Goal: Information Seeking & Learning: Learn about a topic

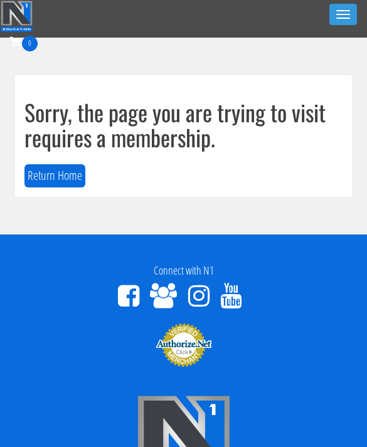
click at [51, 186] on button "Return Home" at bounding box center [54, 175] width 61 height 23
click at [61, 174] on button "Return Home" at bounding box center [54, 175] width 61 height 23
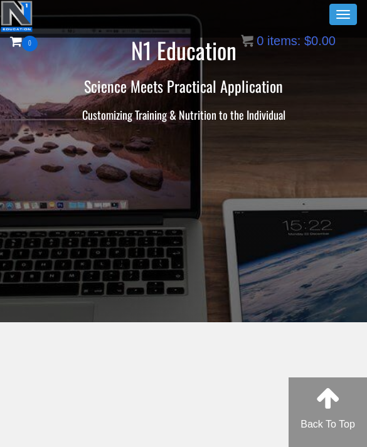
click at [342, 5] on button "Toggle navigation" at bounding box center [343, 14] width 28 height 21
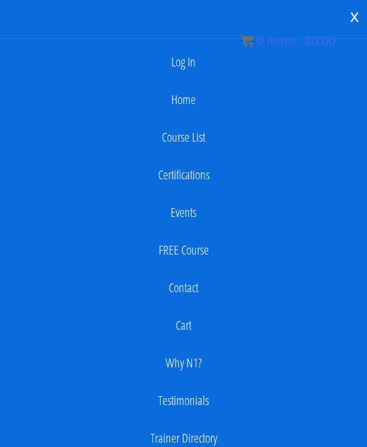
click at [184, 65] on link "Log In" at bounding box center [183, 62] width 354 height 25
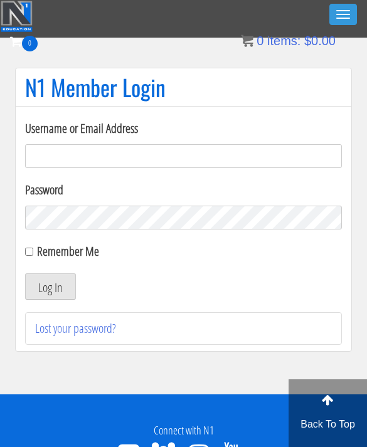
type input "kaylee@kayleekfitness.com"
click at [50, 287] on button "Log In" at bounding box center [50, 286] width 51 height 26
click at [48, 290] on button "Log In" at bounding box center [50, 286] width 51 height 26
click at [63, 297] on button "Log In" at bounding box center [50, 286] width 51 height 26
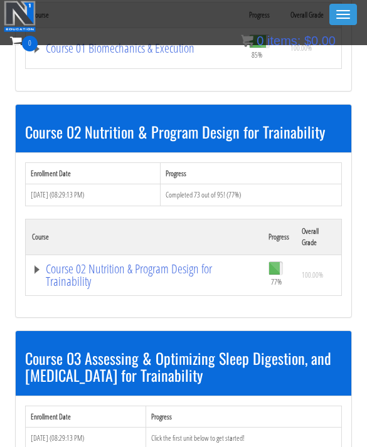
scroll to position [494, 0]
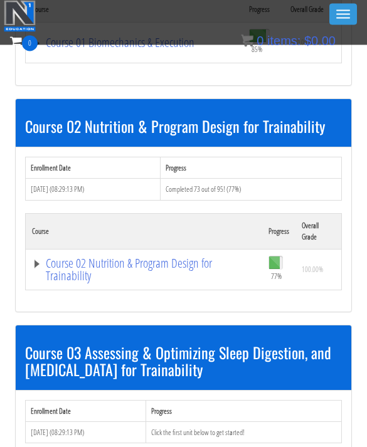
click at [173, 262] on link "Course 02 Nutrition & Program Design for Trainability" at bounding box center [144, 270] width 224 height 25
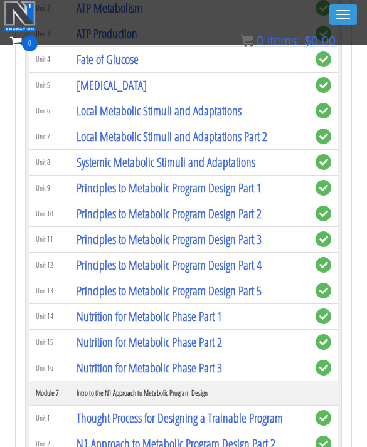
scroll to position [1507, 0]
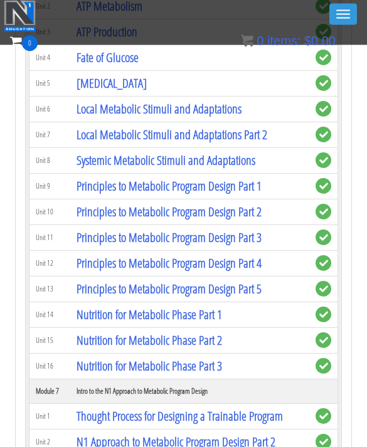
click at [244, 294] on link "Principles to Metabolic Program Design Part 5" at bounding box center [169, 289] width 185 height 17
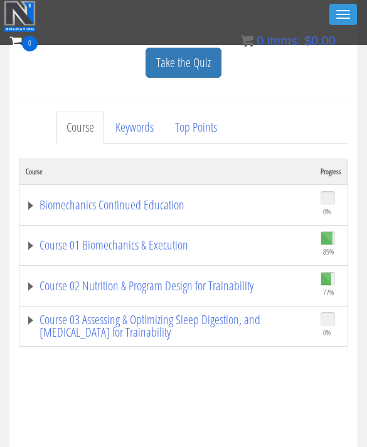
scroll to position [313, 0]
click at [191, 283] on link "Course 02 Nutrition & Program Design for Trainability" at bounding box center [167, 286] width 282 height 13
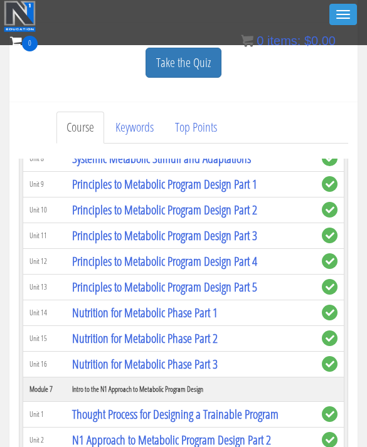
scroll to position [1034, 0]
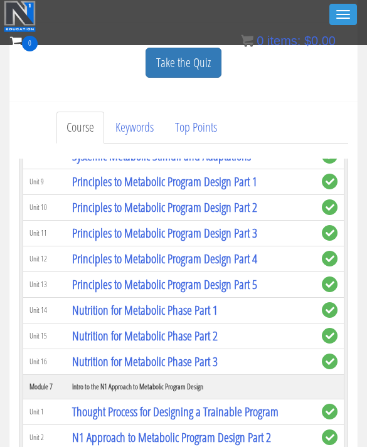
click at [242, 259] on link "Principles to Metabolic Program Design Part 4" at bounding box center [164, 258] width 185 height 17
click at [241, 258] on link "Principles to Metabolic Program Design Part 4" at bounding box center [164, 258] width 185 height 17
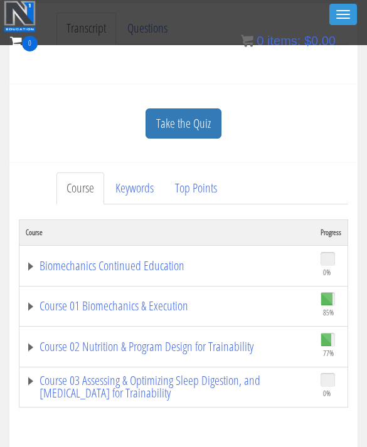
scroll to position [255, 0]
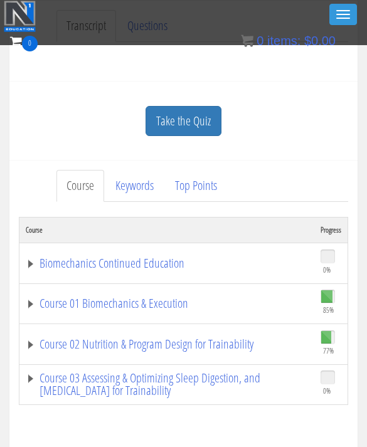
click at [26, 344] on link "Course 02 Nutrition & Program Design for Trainability" at bounding box center [167, 344] width 282 height 13
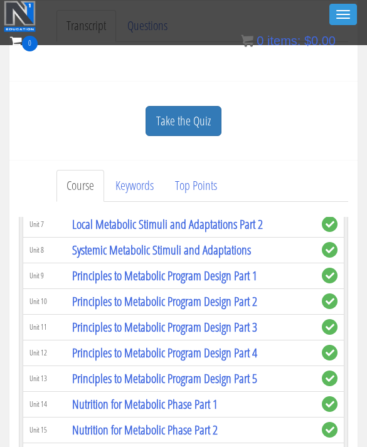
scroll to position [966, 0]
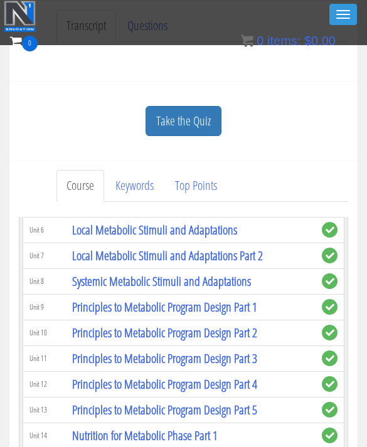
click at [257, 417] on link "Principles to Metabolic Program Design Part 5" at bounding box center [164, 409] width 185 height 17
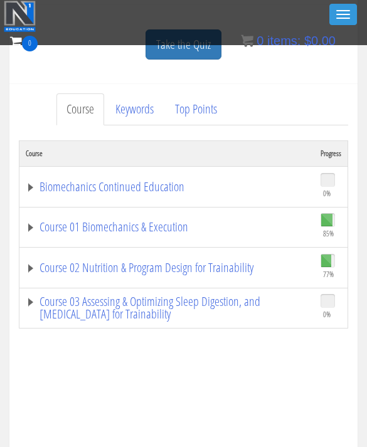
scroll to position [332, 0]
click at [27, 230] on link "Course 01 Biomechanics & Execution" at bounding box center [167, 226] width 282 height 13
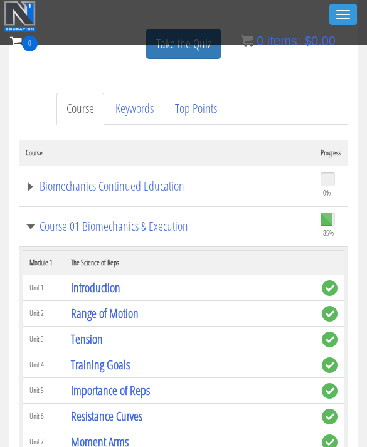
click at [36, 221] on link "Course 01 Biomechanics & Execution" at bounding box center [167, 226] width 282 height 13
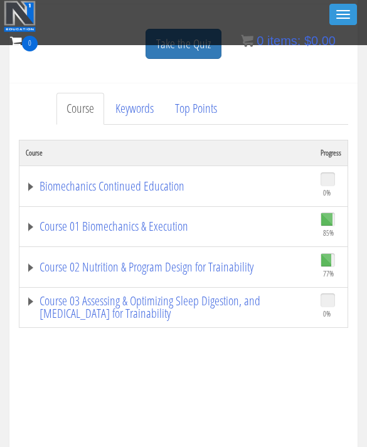
click at [84, 273] on link "Course 02 Nutrition & Program Design for Trainability" at bounding box center [167, 267] width 282 height 13
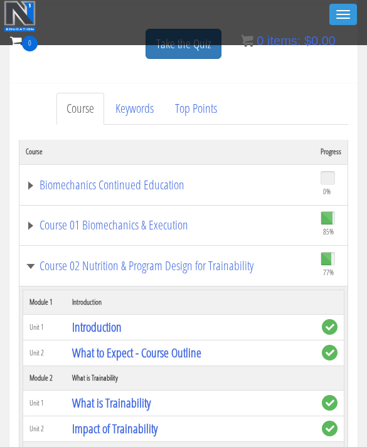
scroll to position [3, 0]
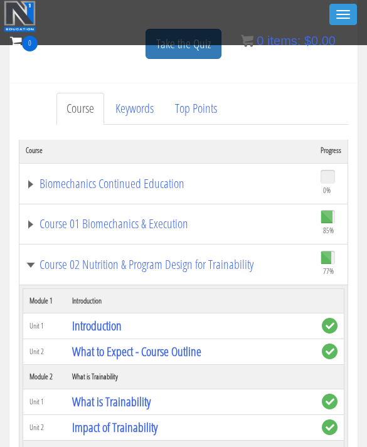
click at [238, 263] on link "Course 02 Nutrition & Program Design for Trainability" at bounding box center [167, 264] width 282 height 13
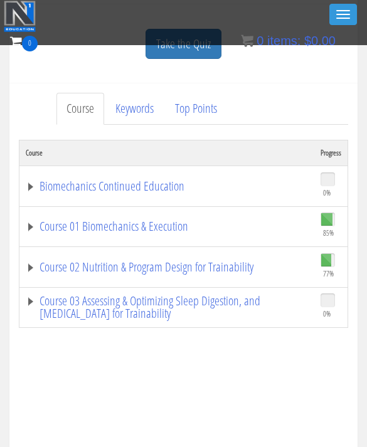
scroll to position [0, 0]
click at [247, 262] on link "Course 02 Nutrition & Program Design for Trainability" at bounding box center [167, 267] width 282 height 13
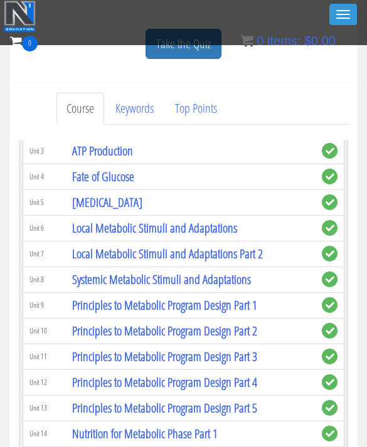
scroll to position [979, 0]
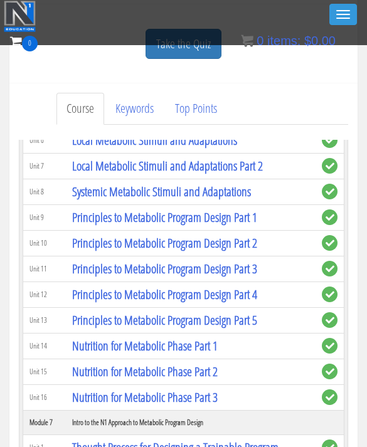
click at [240, 318] on link "Principles to Metabolic Program Design Part 5" at bounding box center [164, 320] width 185 height 17
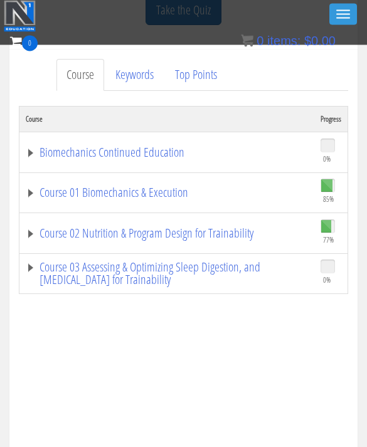
scroll to position [367, 0]
click at [169, 226] on link "Course 02 Nutrition & Program Design for Trainability" at bounding box center [167, 232] width 282 height 13
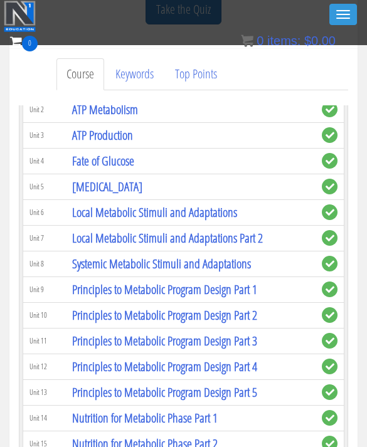
scroll to position [882, 0]
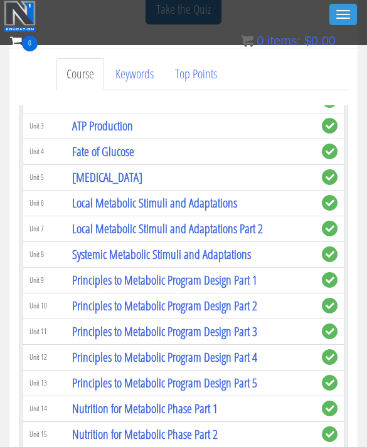
click at [245, 383] on link "Principles to Metabolic Program Design Part 5" at bounding box center [164, 382] width 185 height 17
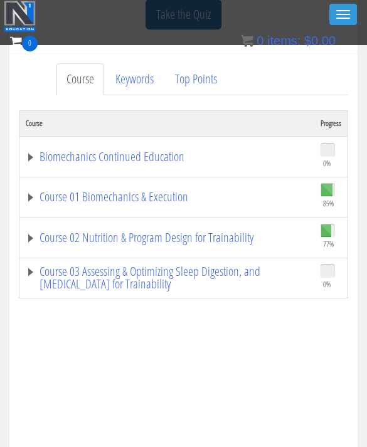
scroll to position [363, 0]
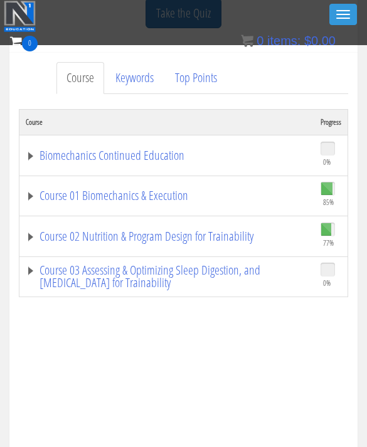
click at [199, 233] on link "Course 02 Nutrition & Program Design for Trainability" at bounding box center [167, 236] width 282 height 13
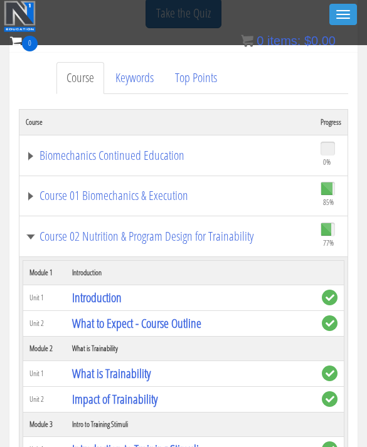
click at [179, 193] on link "Course 01 Biomechanics & Execution" at bounding box center [167, 195] width 282 height 13
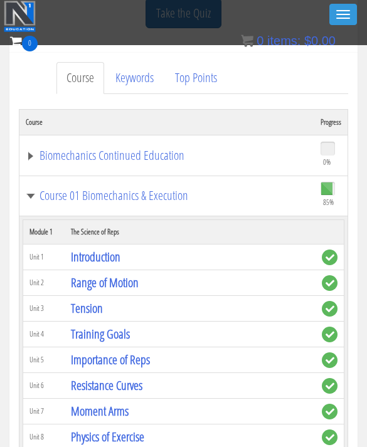
scroll to position [0, 0]
click at [157, 182] on td "Course 01 Biomechanics & Execution" at bounding box center [166, 196] width 295 height 41
click at [164, 202] on link "Course 01 Biomechanics & Execution" at bounding box center [167, 195] width 282 height 13
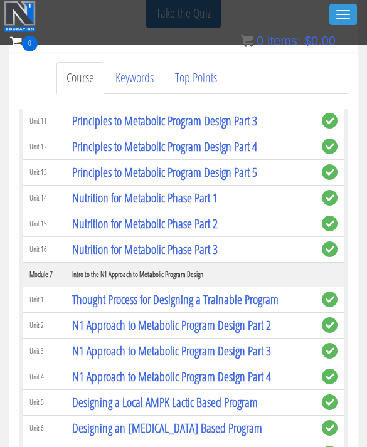
scroll to position [1095, 0]
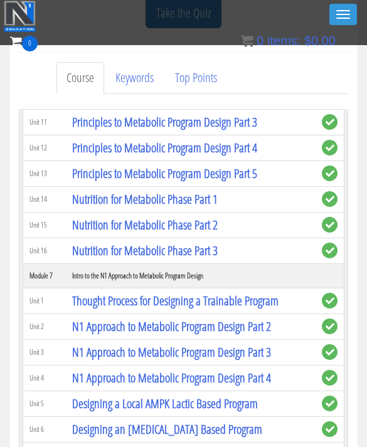
click at [203, 200] on link "Nutrition for Metabolic Phase Part 1" at bounding box center [144, 199] width 145 height 17
click at [190, 198] on link "Nutrition for Metabolic Phase Part 1" at bounding box center [144, 199] width 145 height 17
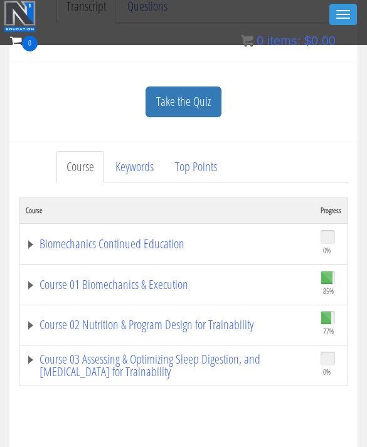
scroll to position [272, 0]
click at [32, 329] on link "Course 02 Nutrition & Program Design for Trainability" at bounding box center [167, 324] width 282 height 13
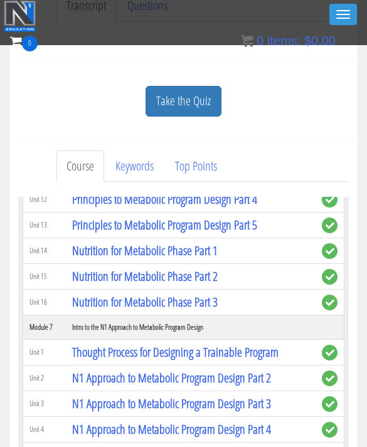
scroll to position [1127, 0]
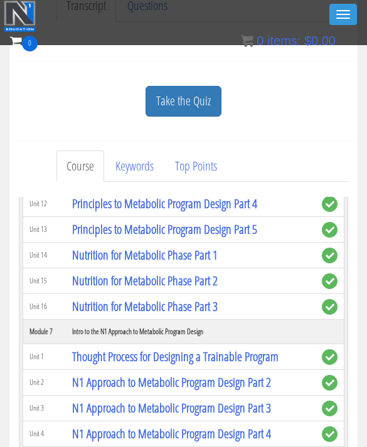
click at [218, 253] on link "Nutrition for Metabolic Phase Part 1" at bounding box center [144, 254] width 145 height 17
click at [205, 257] on link "Nutrition for Metabolic Phase Part 1" at bounding box center [144, 254] width 145 height 17
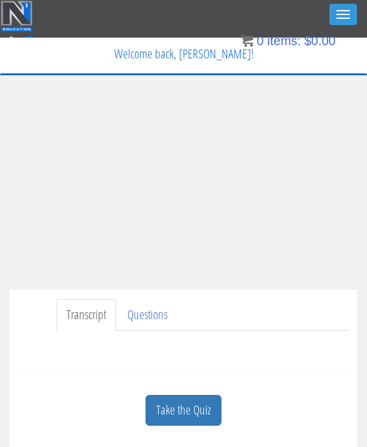
click at [109, 368] on div "Transcript Questions Have a question on this unit? Please submit it here: Name …" at bounding box center [183, 330] width 348 height 81
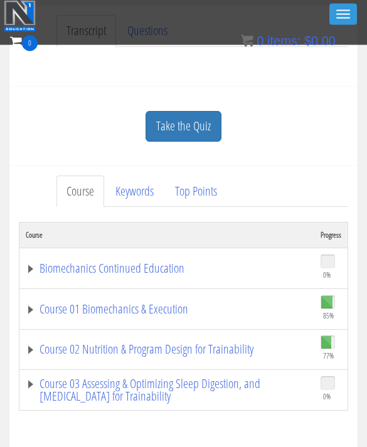
scroll to position [243, 0]
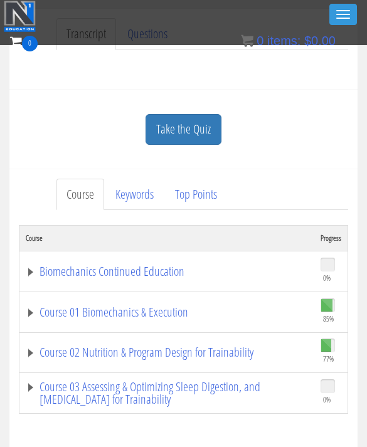
click at [234, 347] on link "Course 02 Nutrition & Program Design for Trainability" at bounding box center [167, 352] width 282 height 13
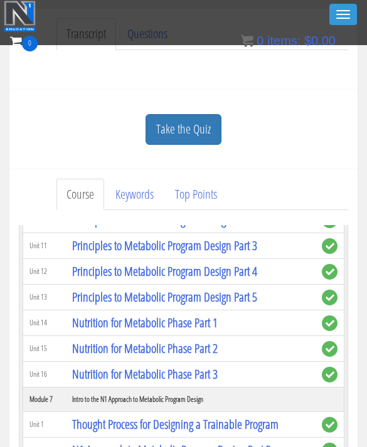
scroll to position [1088, 0]
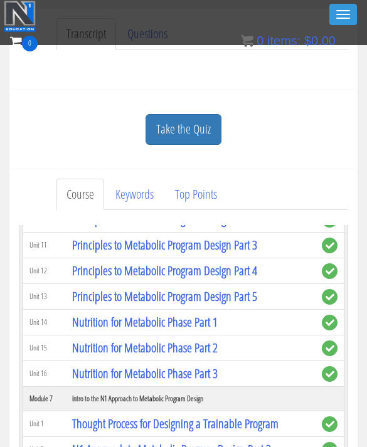
click at [253, 295] on link "Principles to Metabolic Program Design Part 5" at bounding box center [164, 296] width 185 height 17
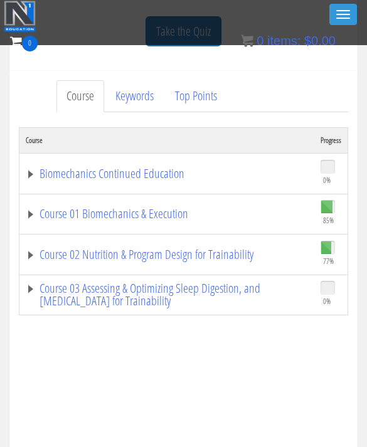
scroll to position [346, 0]
click at [226, 250] on link "Course 02 Nutrition & Program Design for Trainability" at bounding box center [167, 254] width 282 height 13
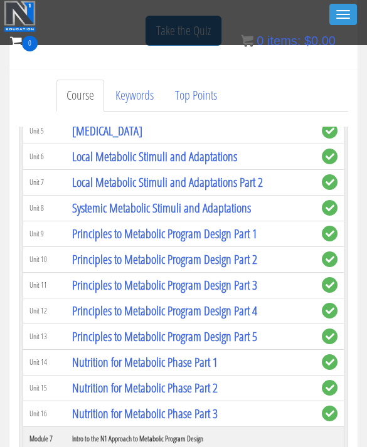
scroll to position [943, 0]
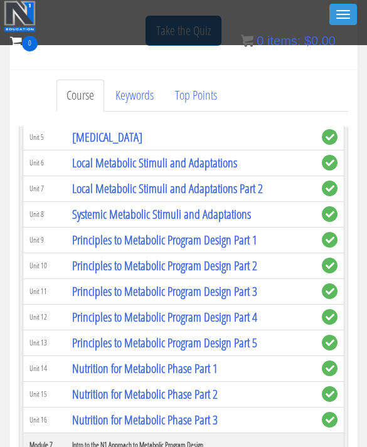
click at [255, 291] on link "Principles to Metabolic Program Design Part 3" at bounding box center [164, 291] width 185 height 17
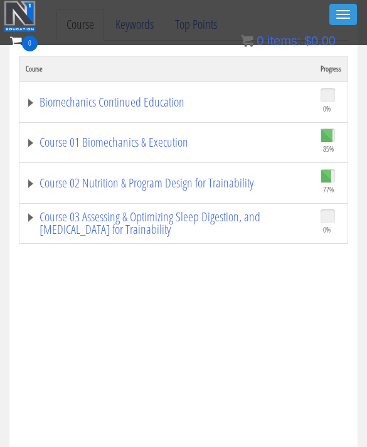
scroll to position [400, 0]
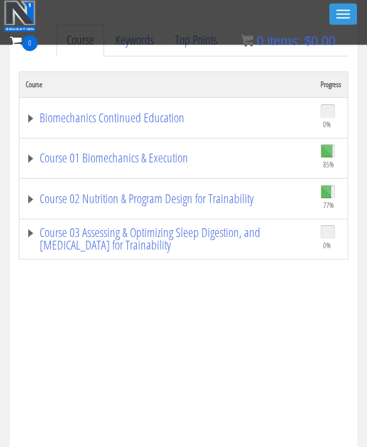
click at [213, 198] on link "Course 02 Nutrition & Program Design for Trainability" at bounding box center [167, 199] width 282 height 13
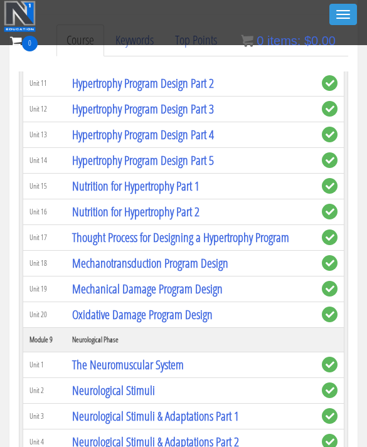
scroll to position [1712, 0]
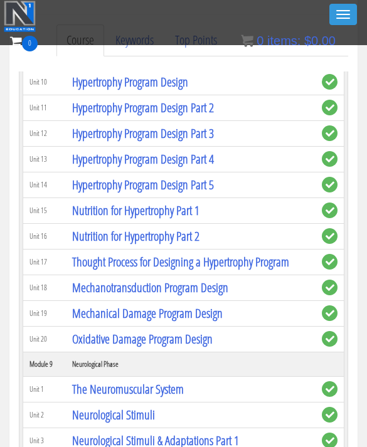
click at [214, 184] on link "Hypertrophy Program Design Part 5" at bounding box center [143, 184] width 142 height 17
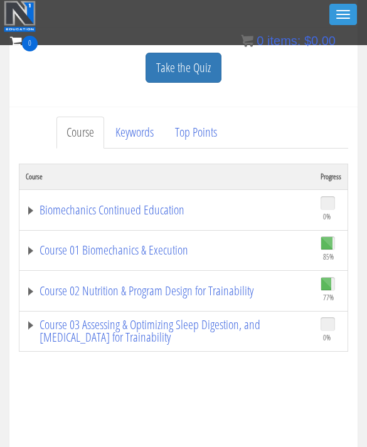
scroll to position [309, 0]
click at [198, 290] on link "Course 02 Nutrition & Program Design for Trainability" at bounding box center [167, 290] width 282 height 13
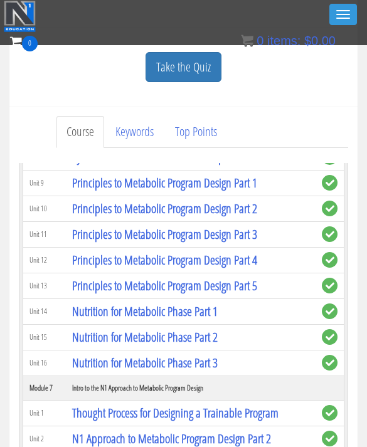
scroll to position [1061, 0]
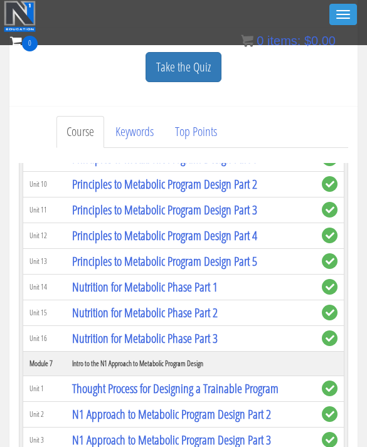
click at [252, 235] on link "Principles to Metabolic Program Design Part 4" at bounding box center [164, 235] width 185 height 17
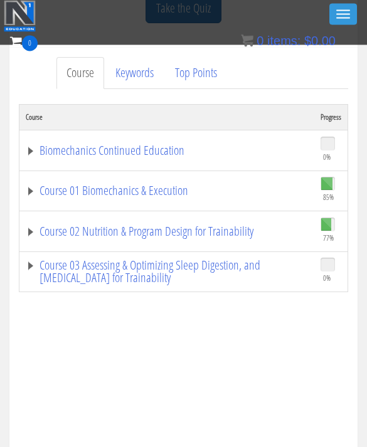
scroll to position [369, 0]
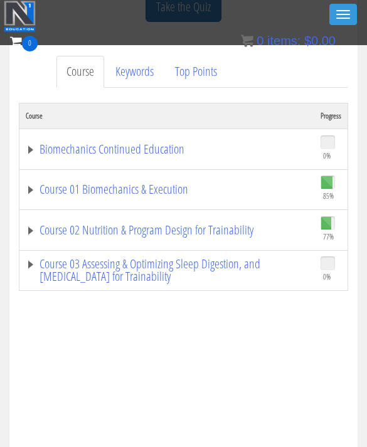
click at [224, 225] on link "Course 02 Nutrition & Program Design for Trainability" at bounding box center [167, 230] width 282 height 13
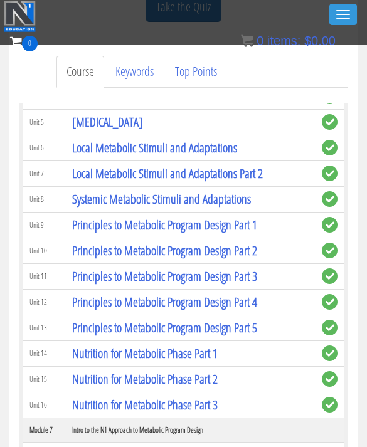
scroll to position [934, 0]
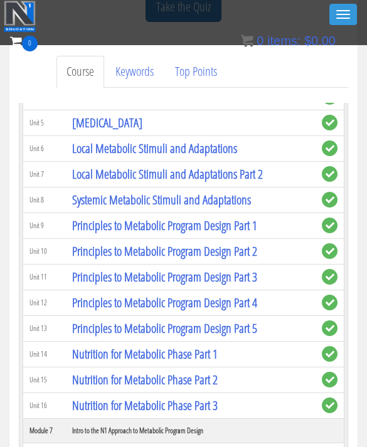
click at [245, 281] on link "Principles to Metabolic Program Design Part 3" at bounding box center [164, 276] width 185 height 17
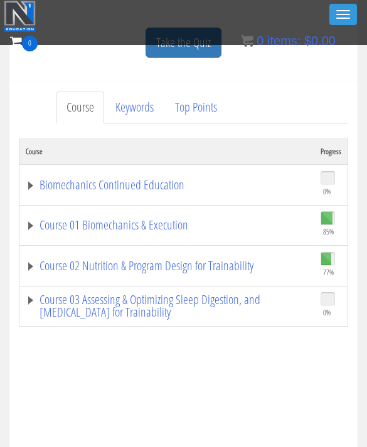
scroll to position [334, 0]
click at [172, 219] on link "Course 01 Biomechanics & Execution" at bounding box center [167, 224] width 282 height 13
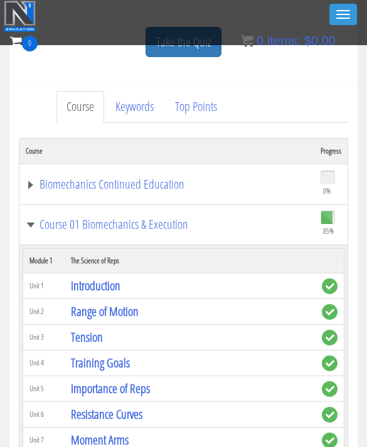
scroll to position [0, 0]
click at [33, 228] on link "Course 01 Biomechanics & Execution" at bounding box center [167, 224] width 282 height 13
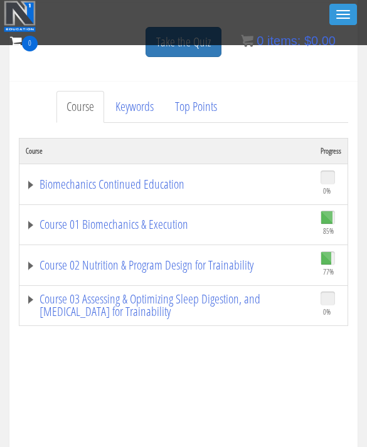
click at [159, 268] on link "Course 02 Nutrition & Program Design for Trainability" at bounding box center [167, 265] width 282 height 13
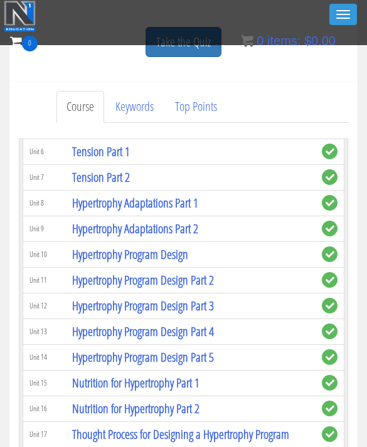
scroll to position [1607, 0]
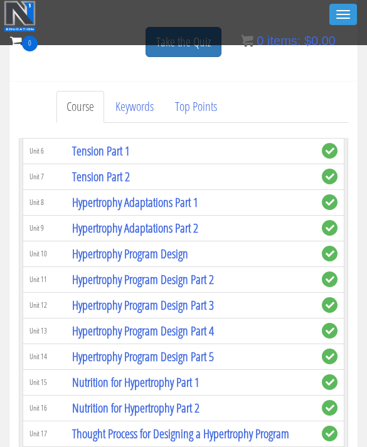
click at [213, 282] on link "Hypertrophy Program Design Part 2" at bounding box center [143, 279] width 142 height 17
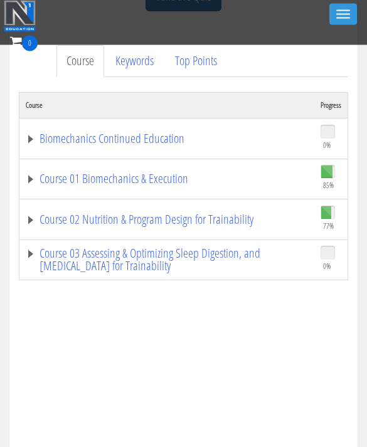
click at [220, 219] on link "Course 02 Nutrition & Program Design for Trainability" at bounding box center [167, 220] width 282 height 13
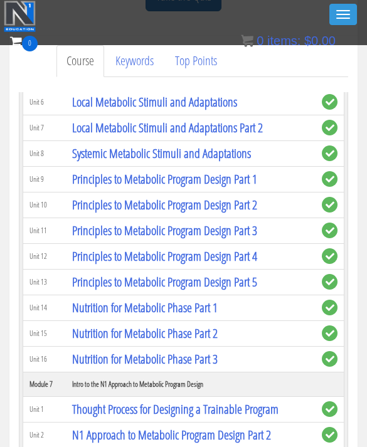
scroll to position [970, 0]
click at [254, 202] on link "Principles to Metabolic Program Design Part 2" at bounding box center [164, 204] width 185 height 17
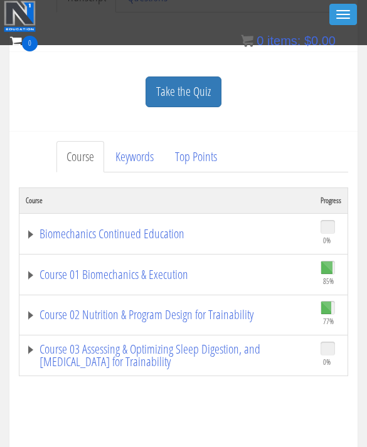
scroll to position [270, 0]
click at [220, 315] on link "Course 02 Nutrition & Program Design for Trainability" at bounding box center [167, 314] width 282 height 13
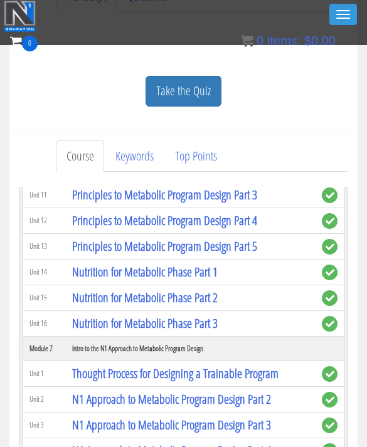
scroll to position [1071, 0]
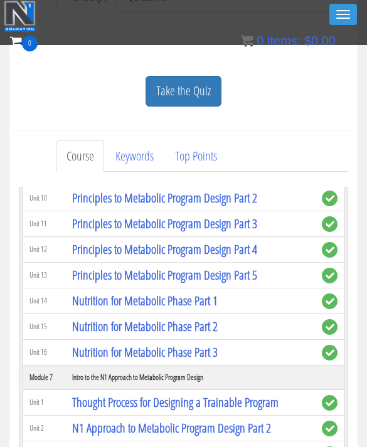
click at [255, 279] on link "Principles to Metabolic Program Design Part 5" at bounding box center [164, 275] width 185 height 17
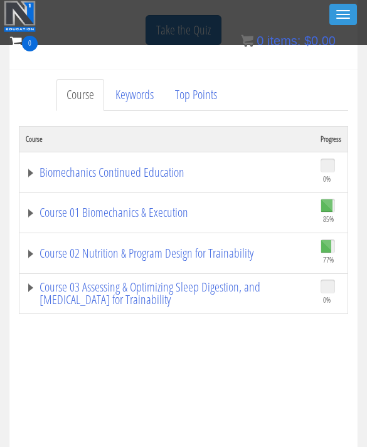
scroll to position [324, 0]
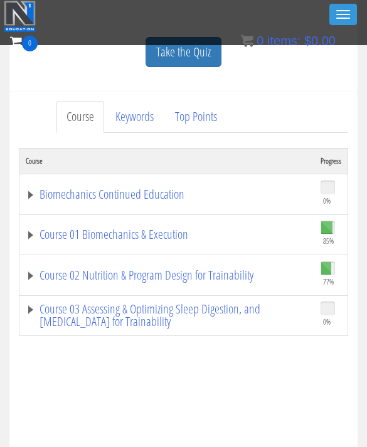
click at [166, 238] on link "Course 01 Biomechanics & Execution" at bounding box center [167, 234] width 282 height 13
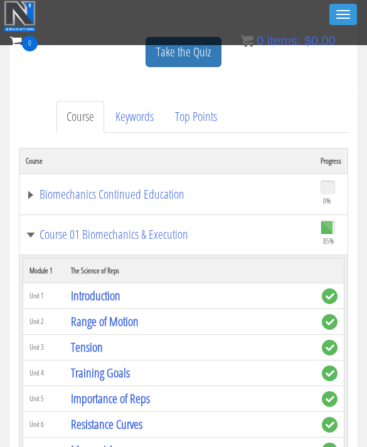
click at [159, 235] on link "Course 01 Biomechanics & Execution" at bounding box center [167, 234] width 282 height 13
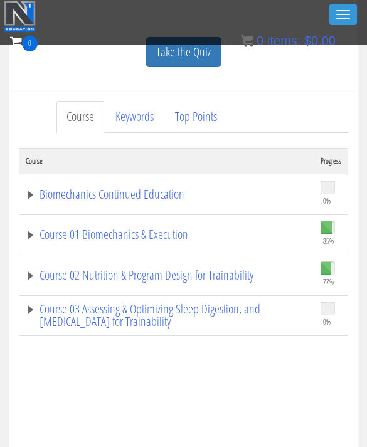
click at [233, 273] on link "Course 02 Nutrition & Program Design for Trainability" at bounding box center [167, 275] width 282 height 13
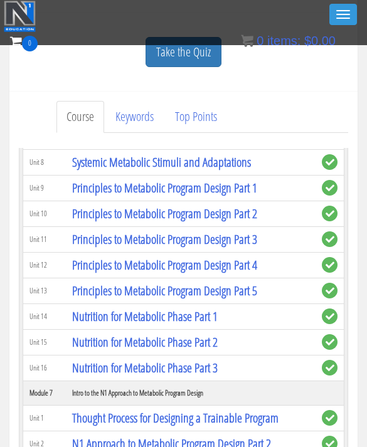
scroll to position [1017, 0]
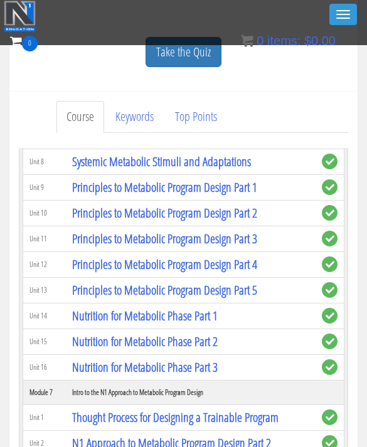
click at [245, 266] on link "Principles to Metabolic Program Design Part 4" at bounding box center [164, 264] width 185 height 17
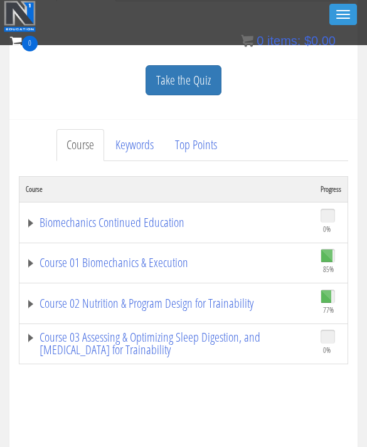
scroll to position [314, 0]
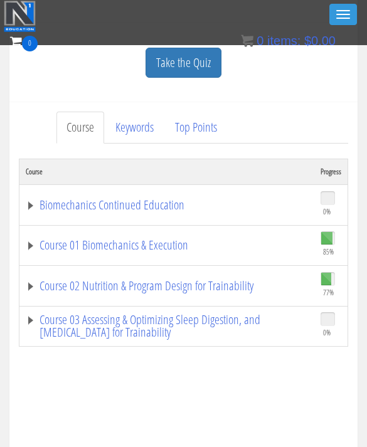
click at [235, 289] on link "Course 02 Nutrition & Program Design for Trainability" at bounding box center [167, 286] width 282 height 13
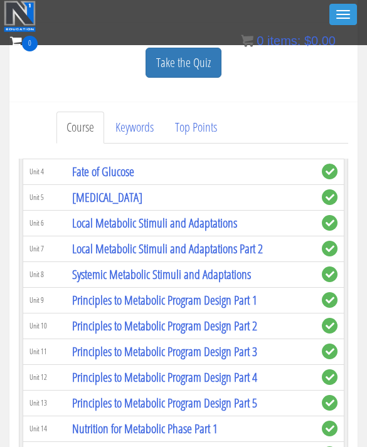
scroll to position [958, 0]
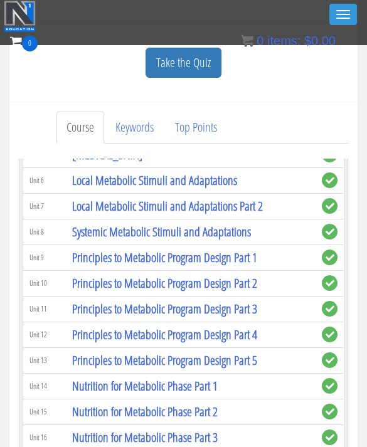
click at [247, 310] on link "Principles to Metabolic Program Design Part 3" at bounding box center [164, 308] width 185 height 17
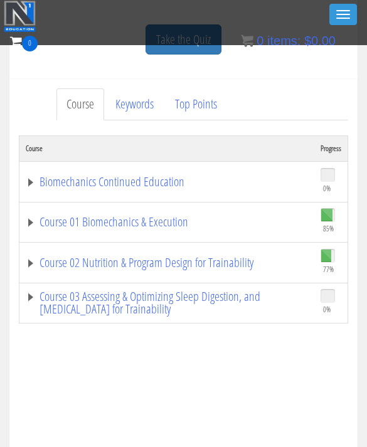
scroll to position [337, 0]
click at [234, 263] on link "Course 02 Nutrition & Program Design for Trainability" at bounding box center [167, 262] width 282 height 13
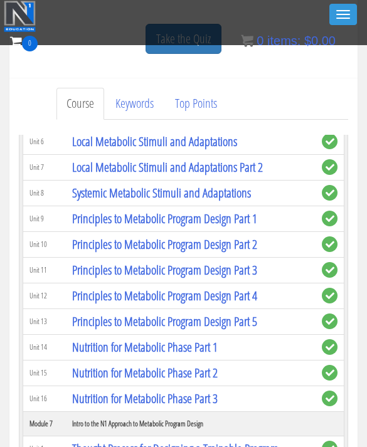
scroll to position [963, 0]
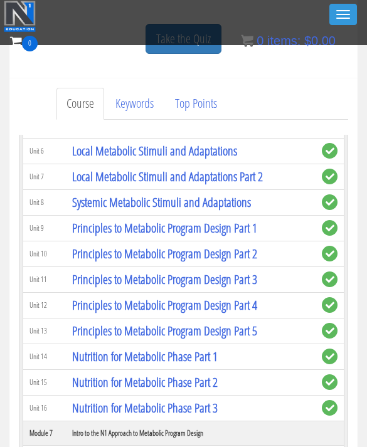
click at [243, 253] on link "Principles to Metabolic Program Design Part 2" at bounding box center [164, 253] width 185 height 17
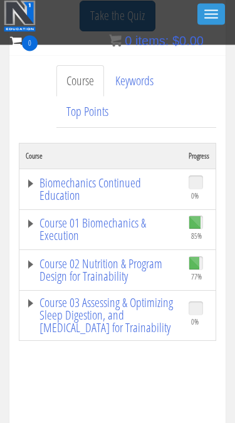
scroll to position [267, 0]
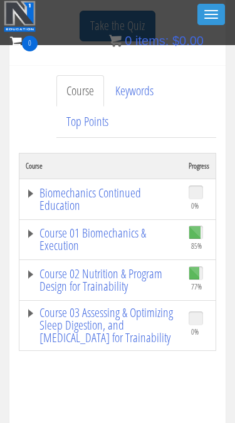
click at [133, 276] on link "Course 02 Nutrition & Program Design for Trainability" at bounding box center [101, 280] width 151 height 25
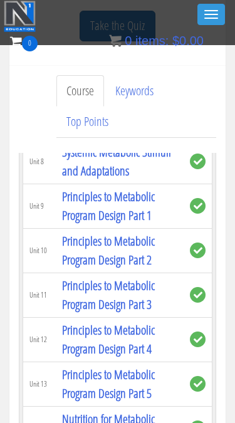
scroll to position [1377, 0]
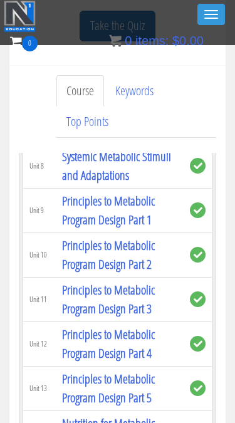
click at [144, 193] on link "Principles to Metabolic Program Design Part 1" at bounding box center [108, 211] width 93 height 36
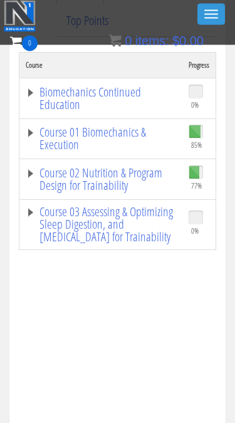
scroll to position [389, 0]
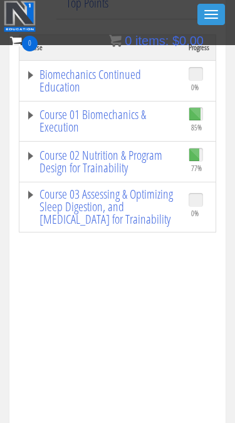
click at [122, 167] on link "Course 02 Nutrition & Program Design for Trainability" at bounding box center [101, 161] width 151 height 25
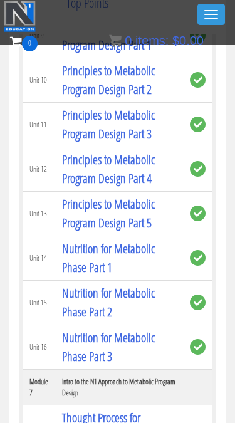
scroll to position [1400, 0]
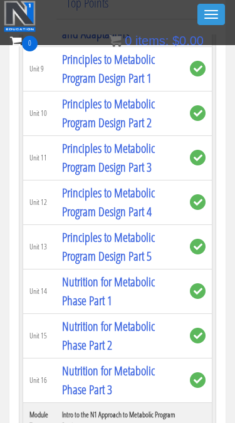
click at [145, 273] on link "Nutrition for Metabolic Phase Part 1" at bounding box center [108, 291] width 93 height 36
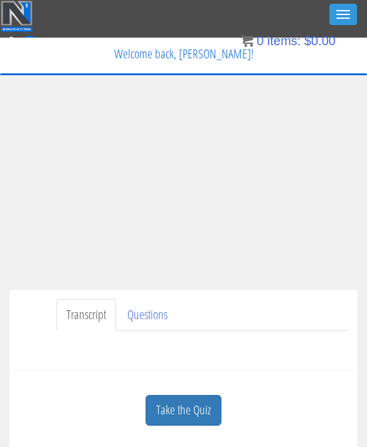
click at [235, 28] on div "Toggle navigation" at bounding box center [184, 16] width 366 height 31
click at [186, 423] on div "Take the Quiz" at bounding box center [183, 410] width 329 height 61
